Goal: Task Accomplishment & Management: Use online tool/utility

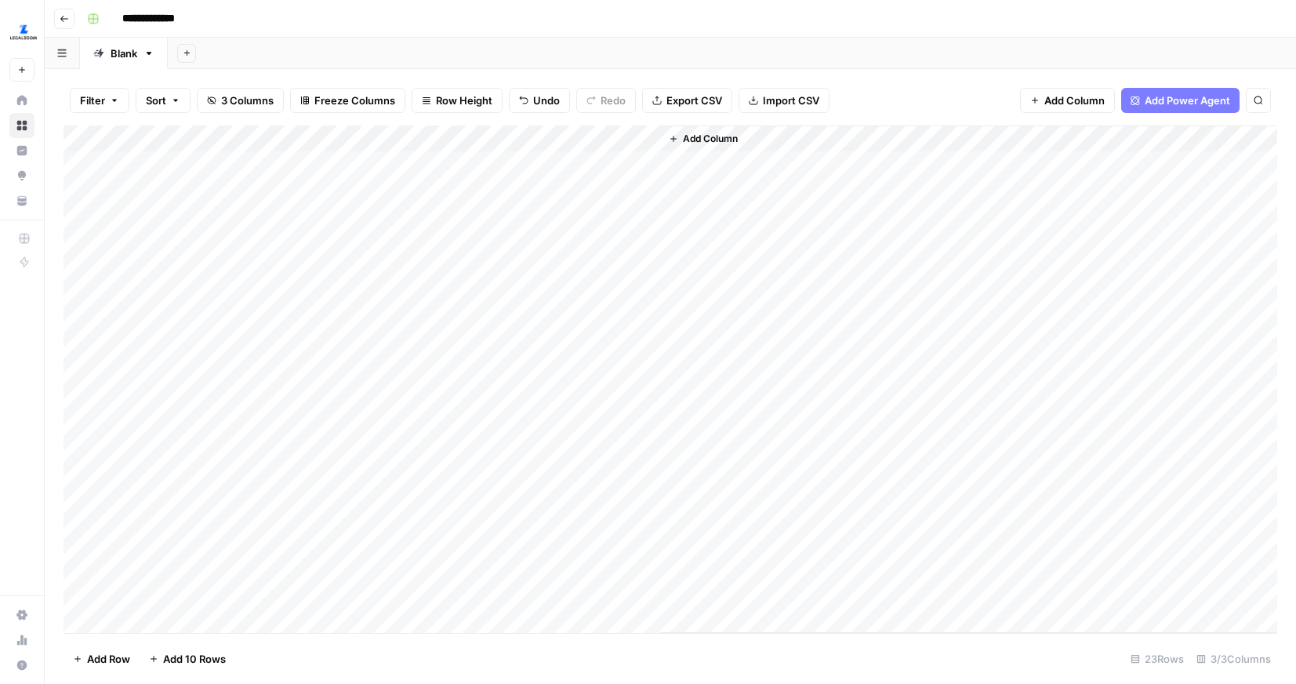
click at [586, 505] on div "Add Column" at bounding box center [671, 378] width 1214 height 507
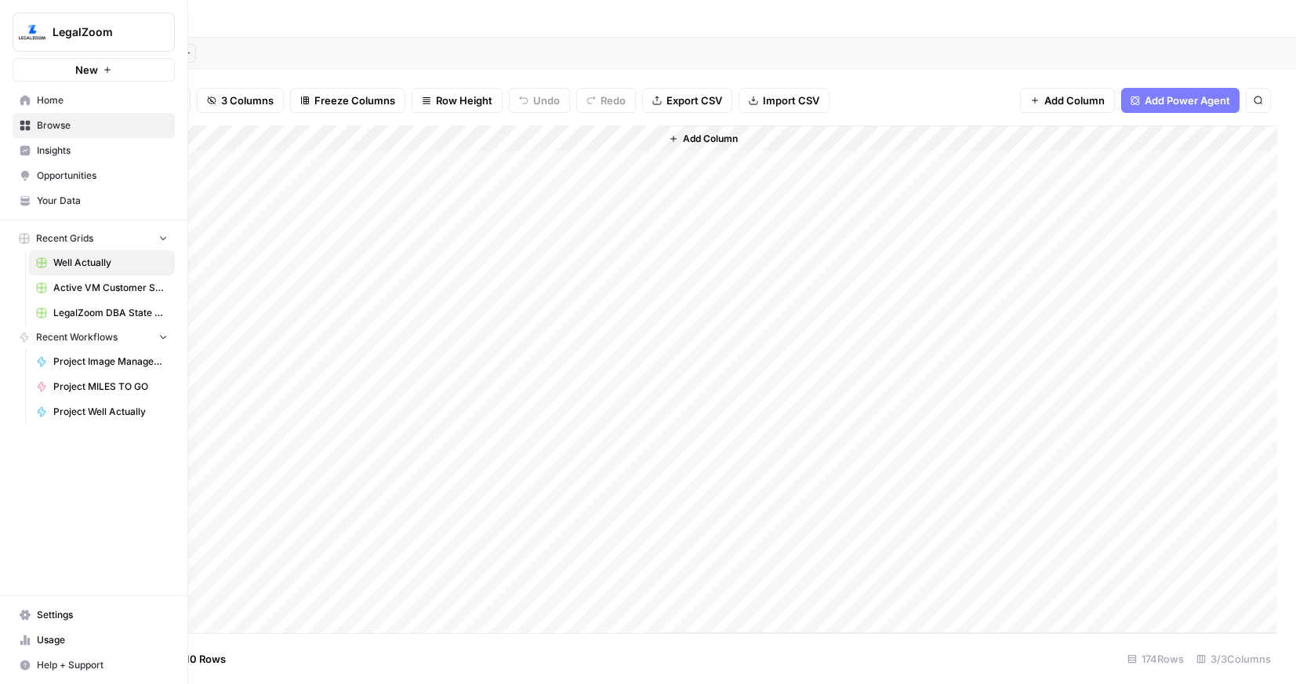
click at [20, 66] on button "New" at bounding box center [94, 70] width 162 height 24
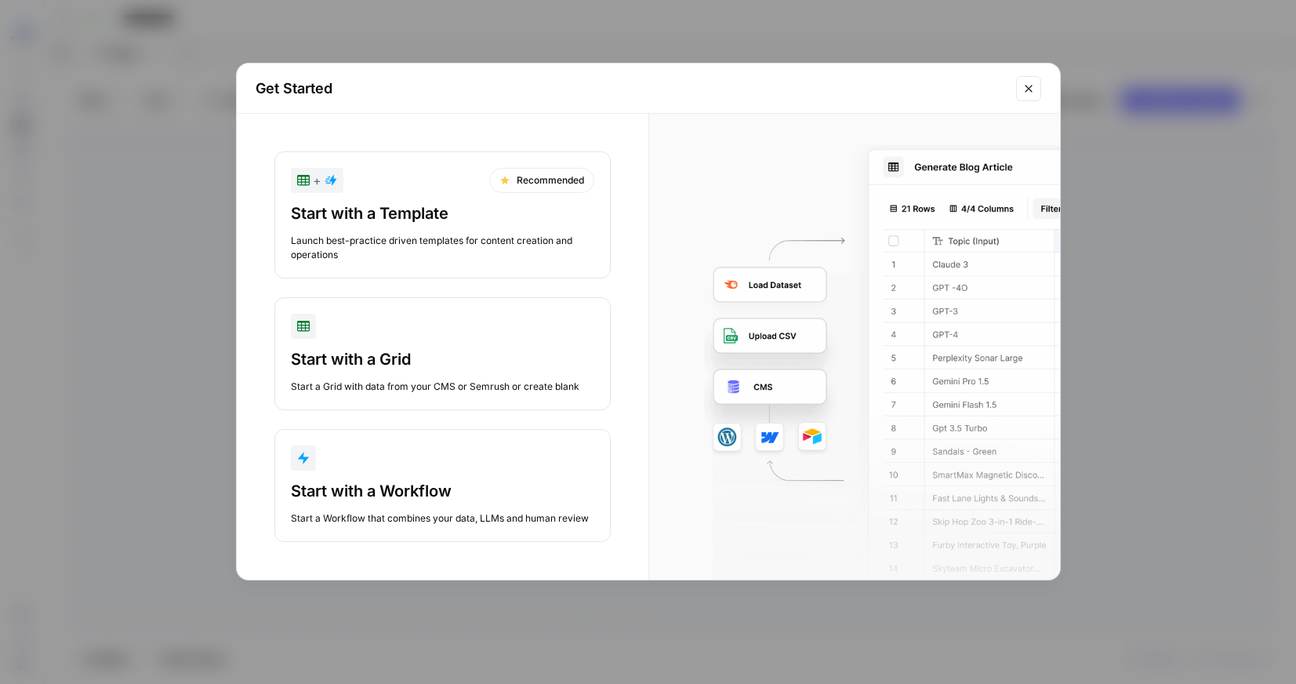
click at [445, 352] on div "Start with a Grid" at bounding box center [442, 359] width 303 height 22
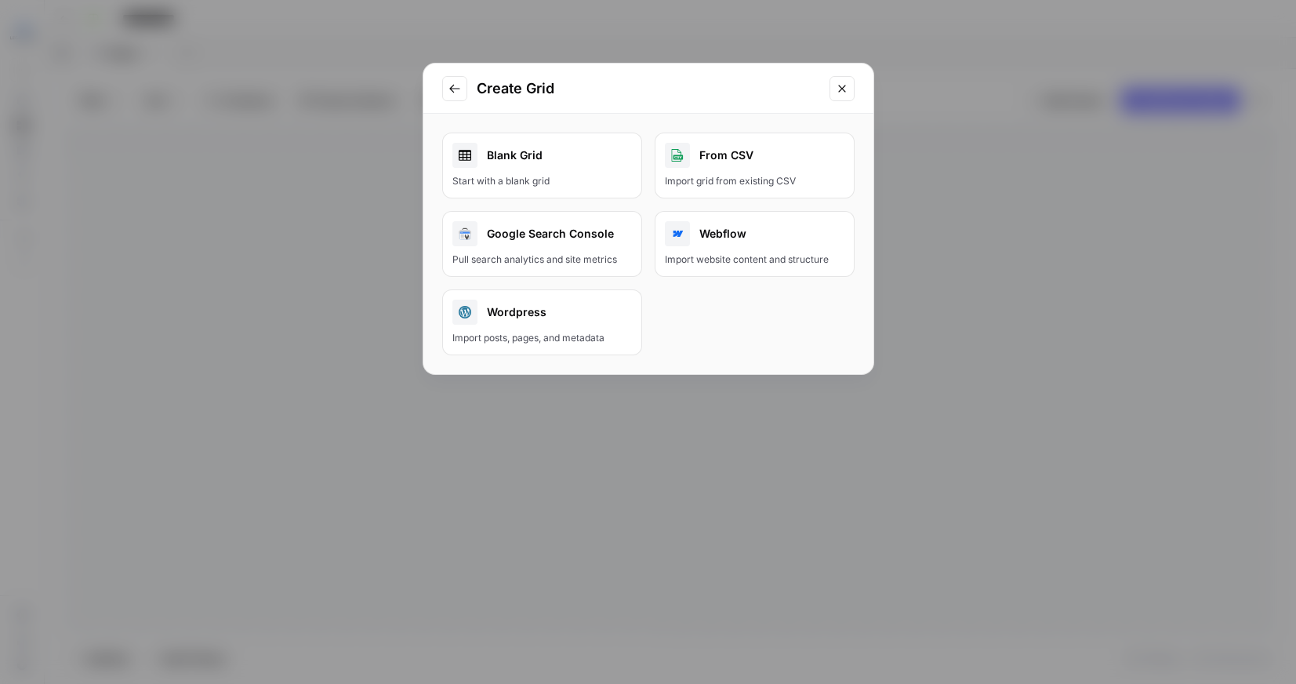
click at [536, 174] on div "Start with a blank grid" at bounding box center [542, 181] width 180 height 14
